Goal: Information Seeking & Learning: Learn about a topic

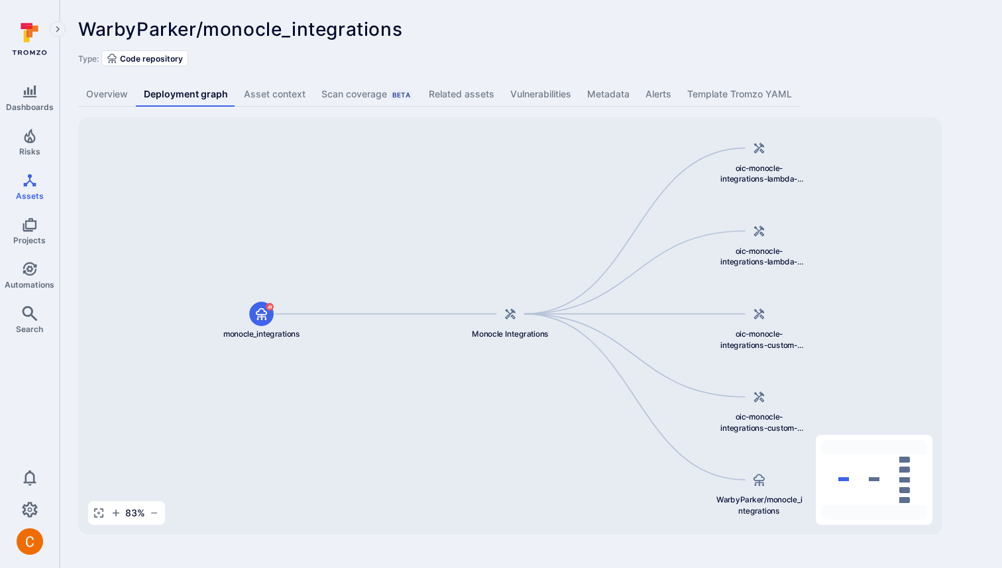
click at [292, 48] on div "WarbyParker/monocle_integrations ... Show more Type: Code repository" at bounding box center [530, 43] width 905 height 48
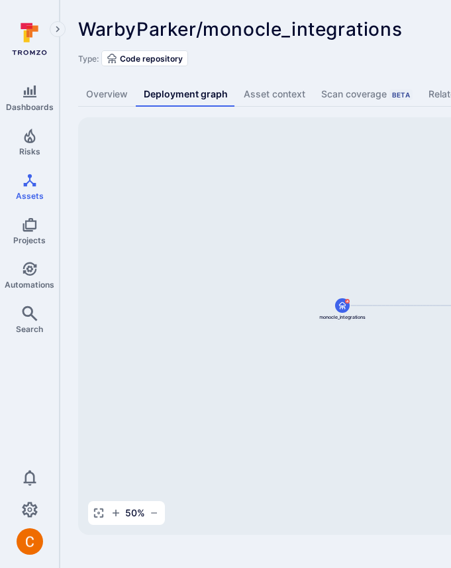
click at [93, 99] on link "Overview" at bounding box center [107, 94] width 58 height 25
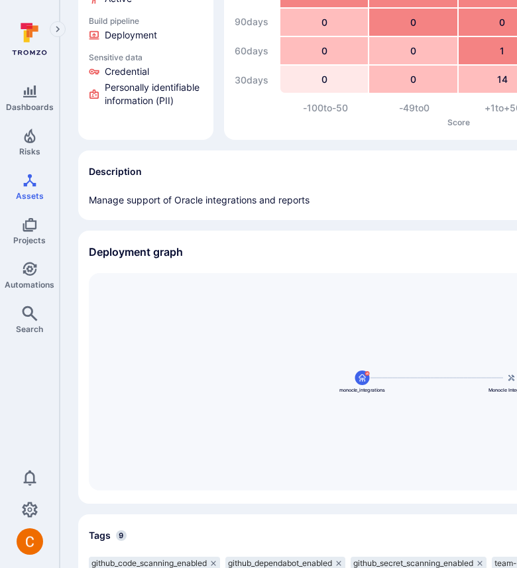
scroll to position [178, 0]
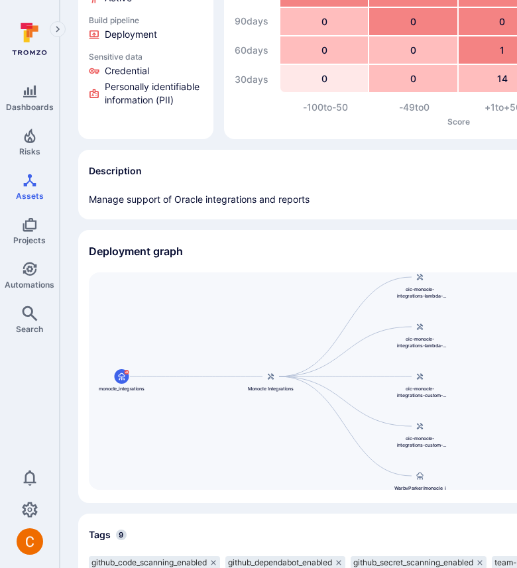
drag, startPoint x: 437, startPoint y: 327, endPoint x: 196, endPoint y: 327, distance: 240.6
click at [196, 327] on div "Monocle Integrations monocle_integrations oic-monocle-integrations-lambda-prod-…" at bounding box center [362, 380] width 547 height 217
